Goal: Find contact information: Find contact information

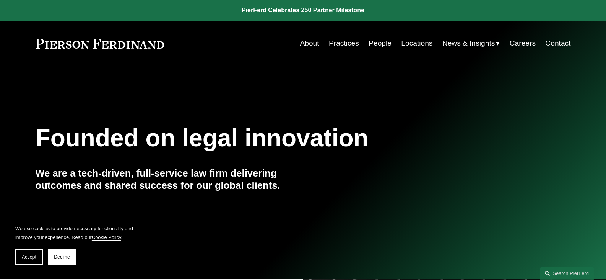
click at [379, 43] on link "People" at bounding box center [380, 43] width 23 height 15
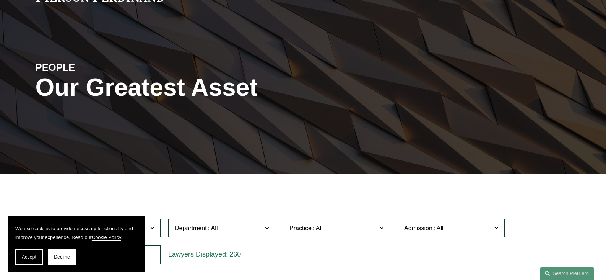
scroll to position [153, 0]
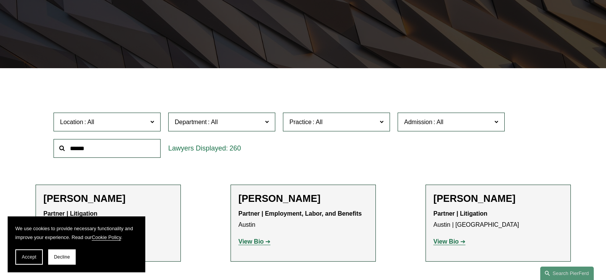
click at [111, 149] on input "text" at bounding box center [107, 148] width 107 height 19
type input "*********"
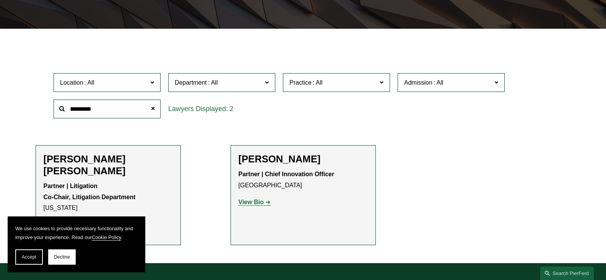
scroll to position [229, 0]
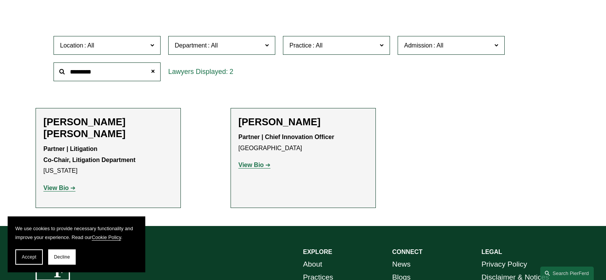
click at [55, 184] on strong "View Bio" at bounding box center [56, 187] width 25 height 7
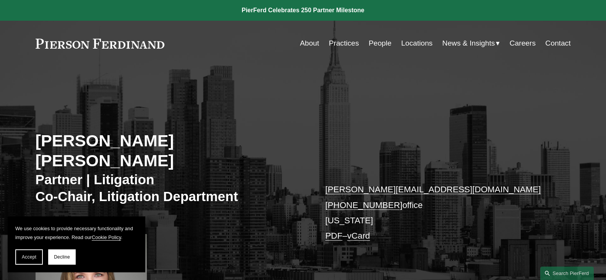
click at [545, 182] on p "[PERSON_NAME][EMAIL_ADDRESS][DOMAIN_NAME] [PHONE_NUMBER] office [US_STATE] PDF …" at bounding box center [436, 213] width 223 height 62
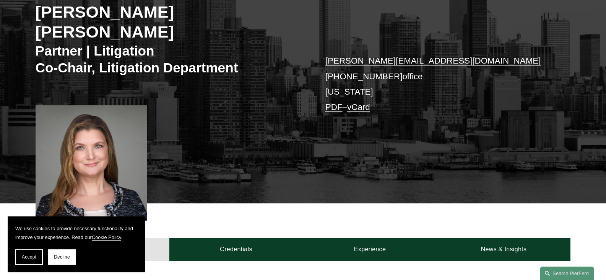
scroll to position [115, 0]
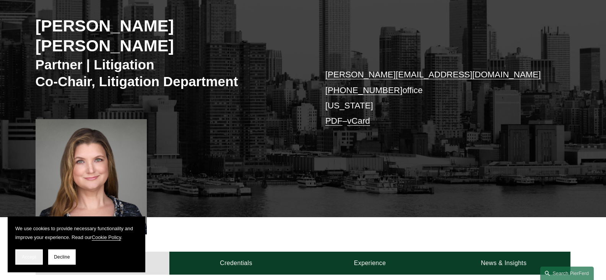
click at [31, 257] on span "Accept" at bounding box center [29, 256] width 15 height 5
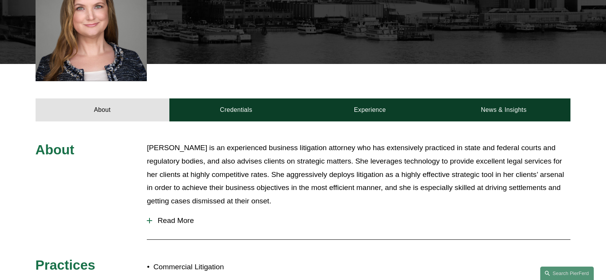
scroll to position [0, 0]
